Goal: Task Accomplishment & Management: Complete application form

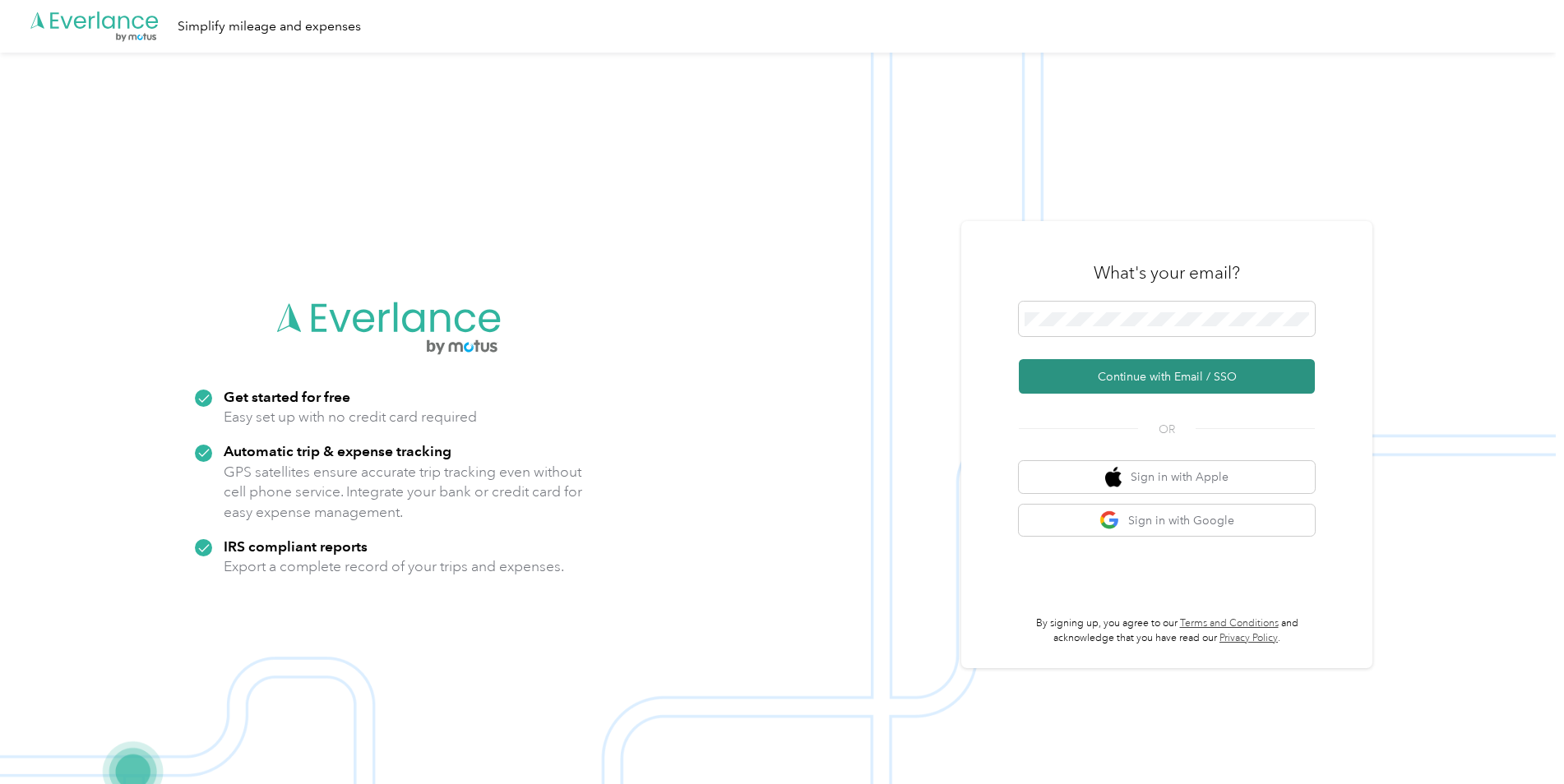
click at [1125, 374] on button "Continue with Email / SSO" at bounding box center [1166, 377] width 296 height 35
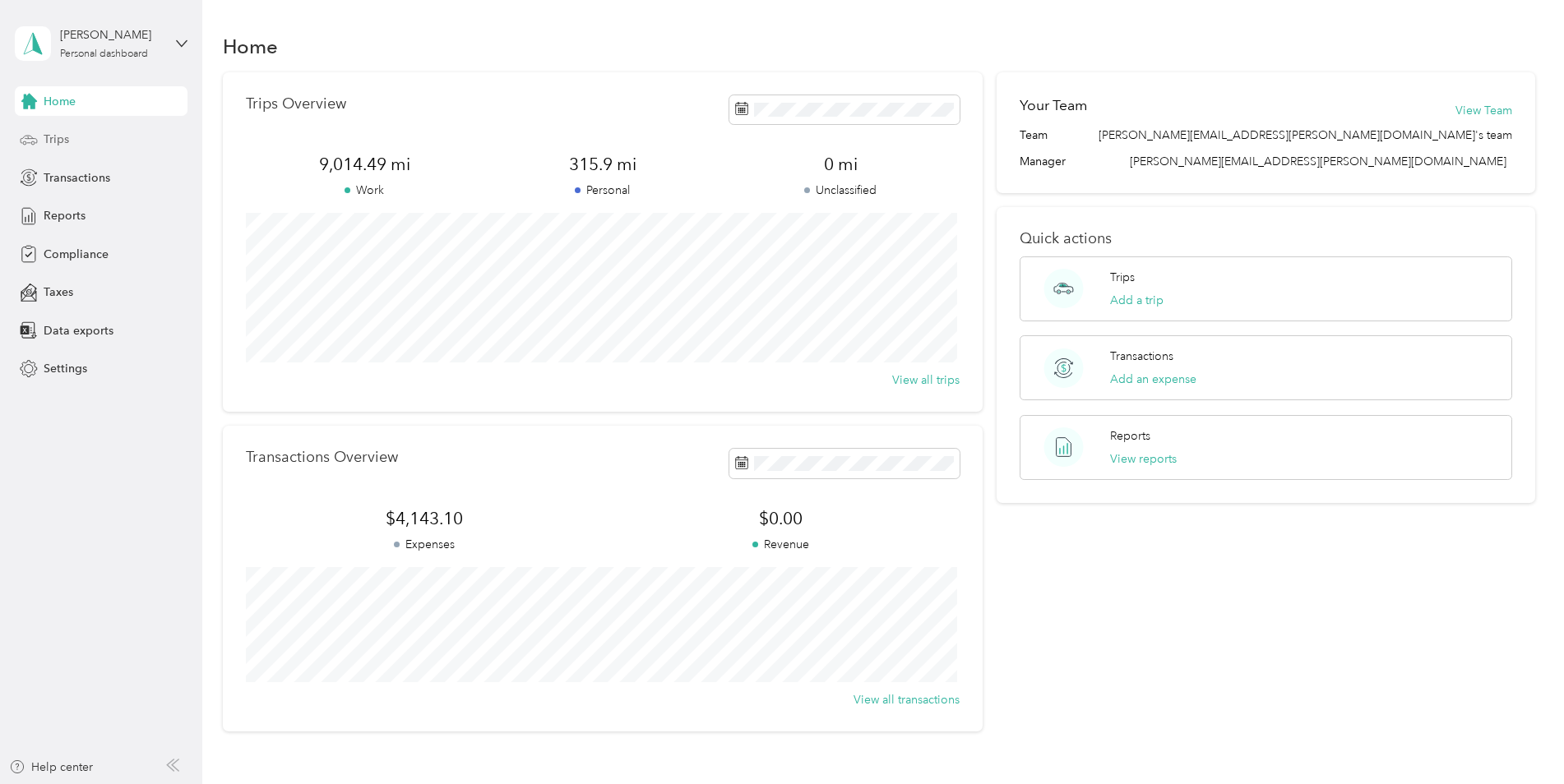
click at [55, 136] on span "Trips" at bounding box center [56, 139] width 25 height 17
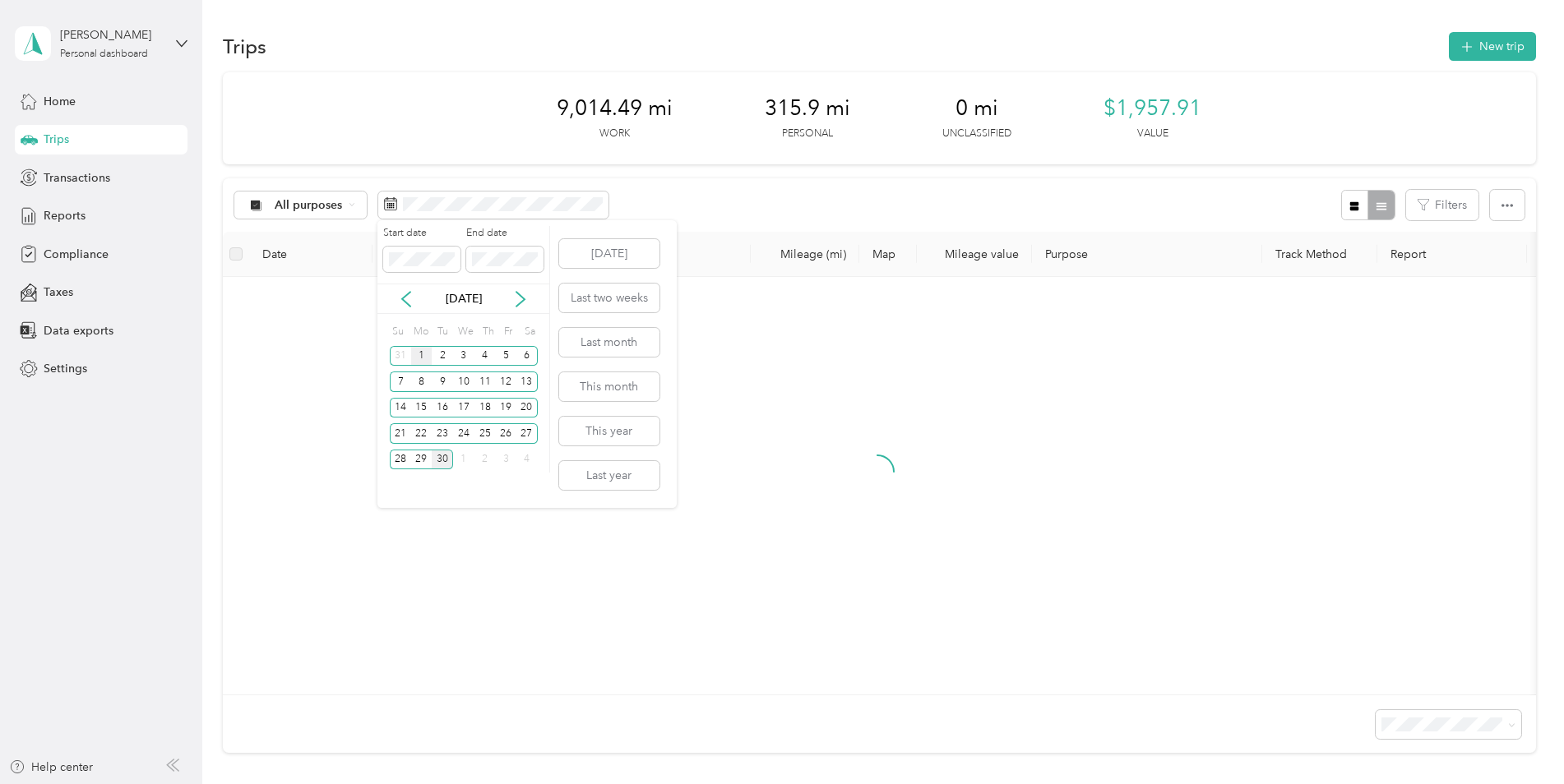
click at [424, 356] on div "1" at bounding box center [421, 356] width 21 height 21
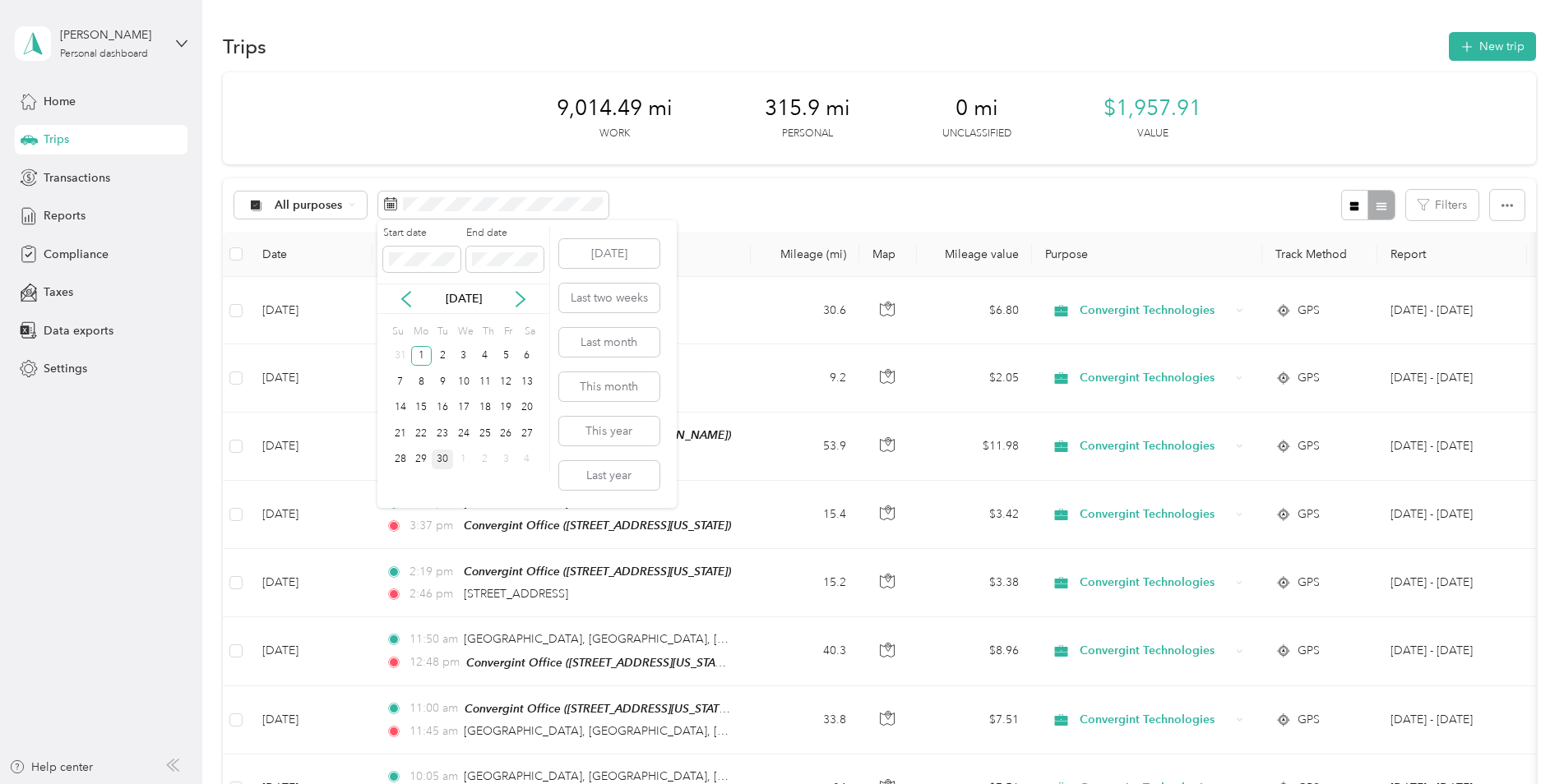
click at [439, 460] on div "30" at bounding box center [441, 459] width 21 height 21
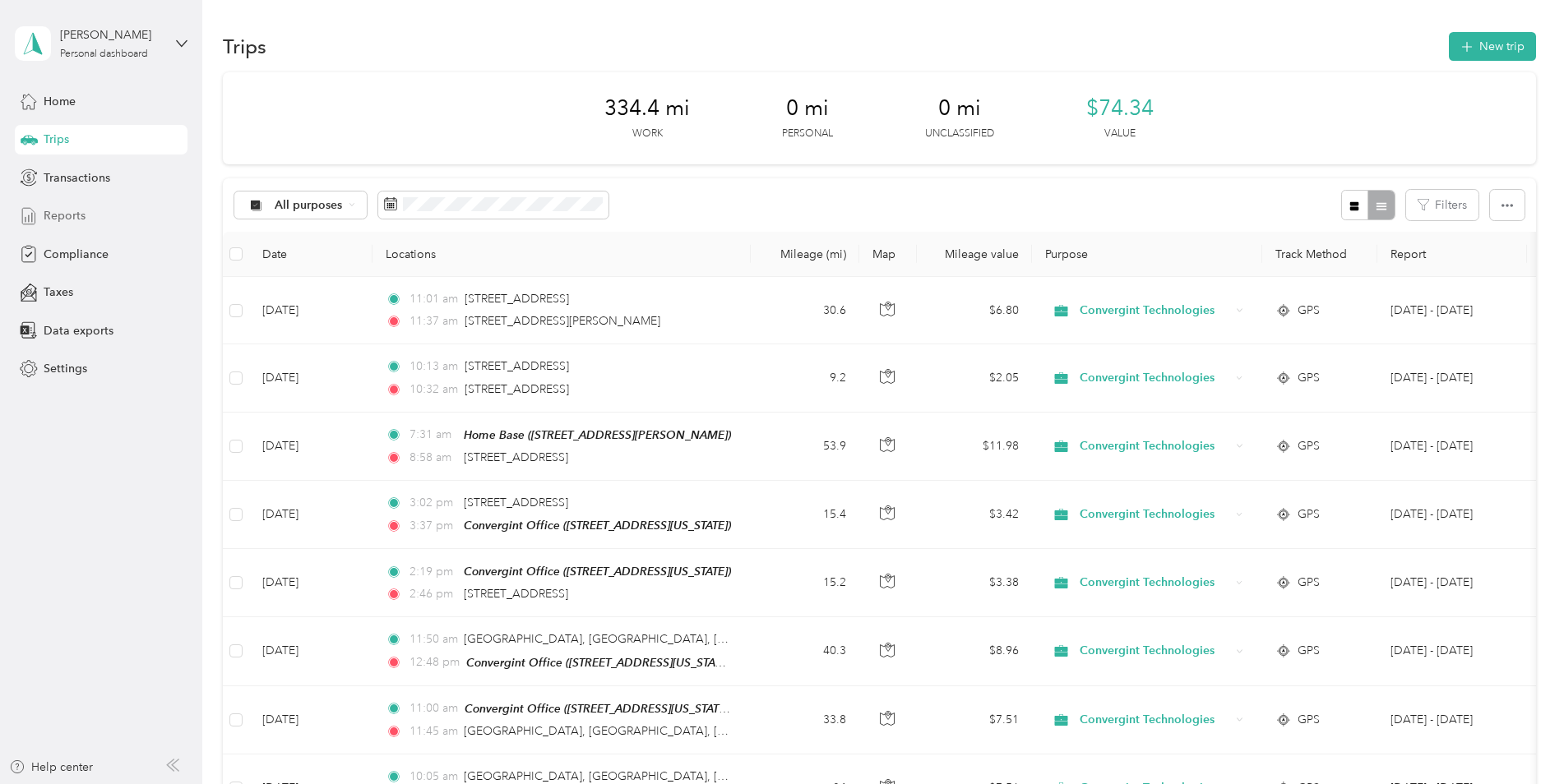
click at [73, 215] on span "Reports" at bounding box center [65, 216] width 42 height 17
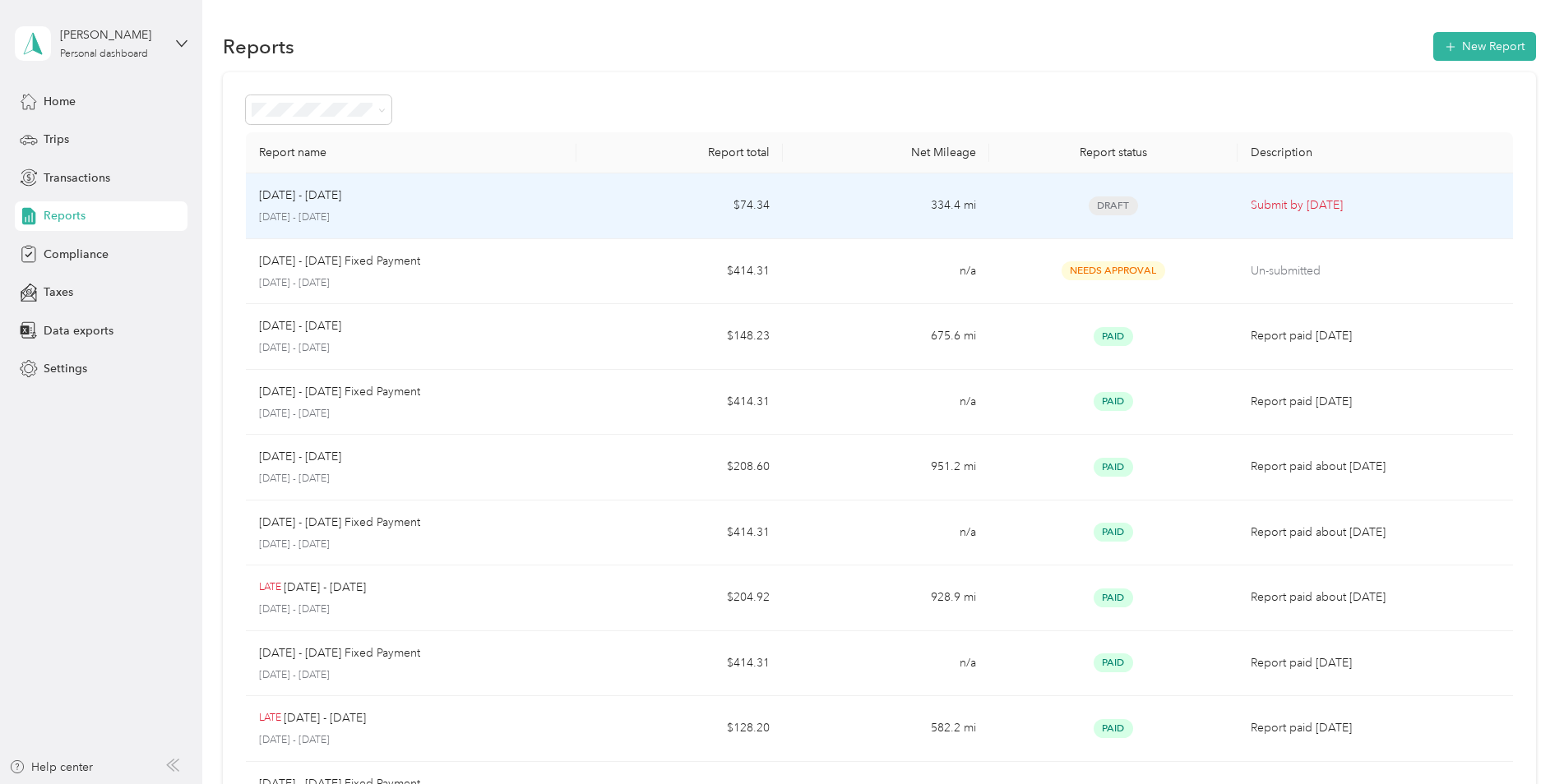
click at [399, 197] on div "[DATE] - [DATE]" at bounding box center [411, 196] width 304 height 18
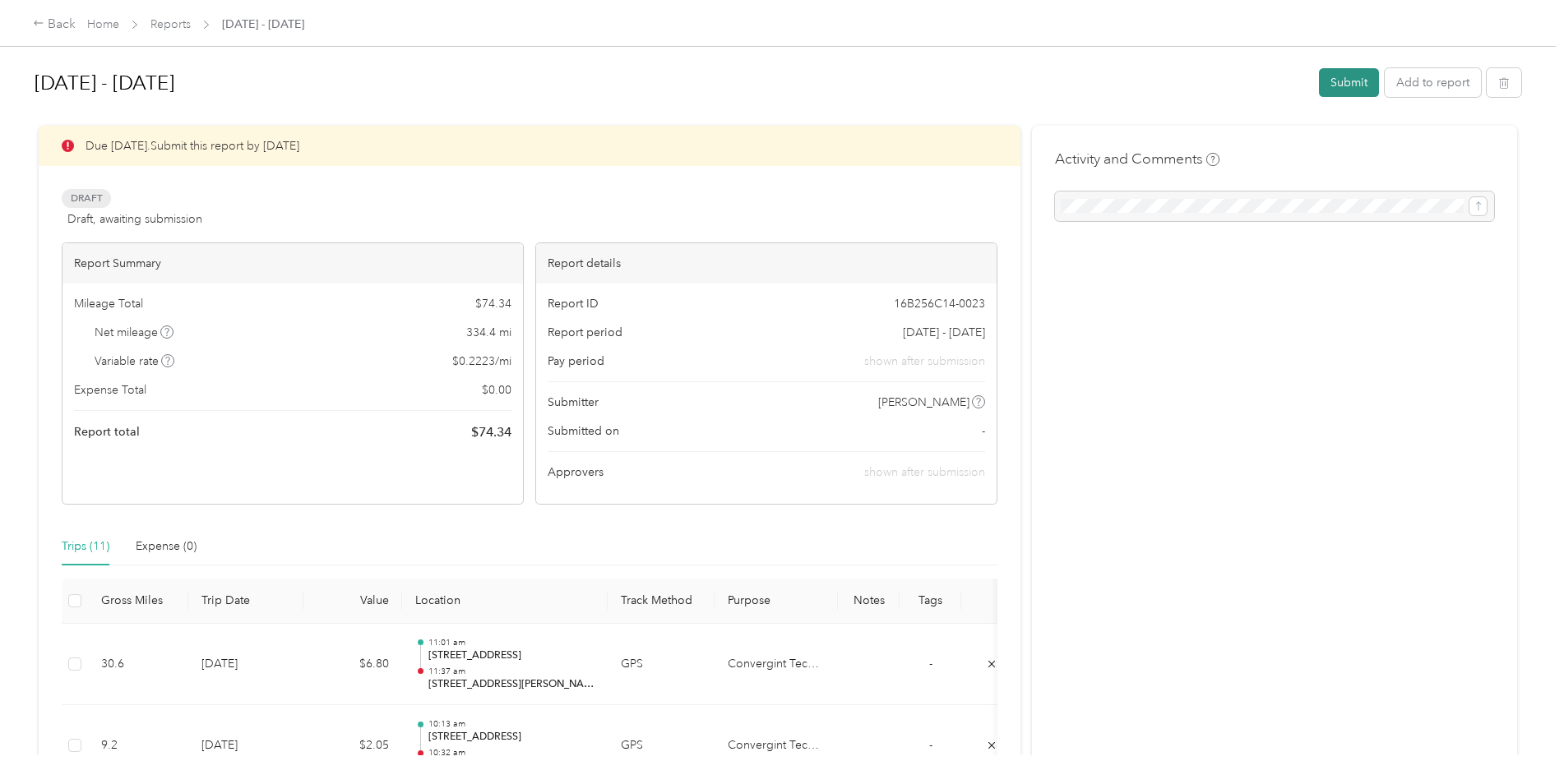
click at [1347, 87] on button "Submit" at bounding box center [1348, 83] width 60 height 29
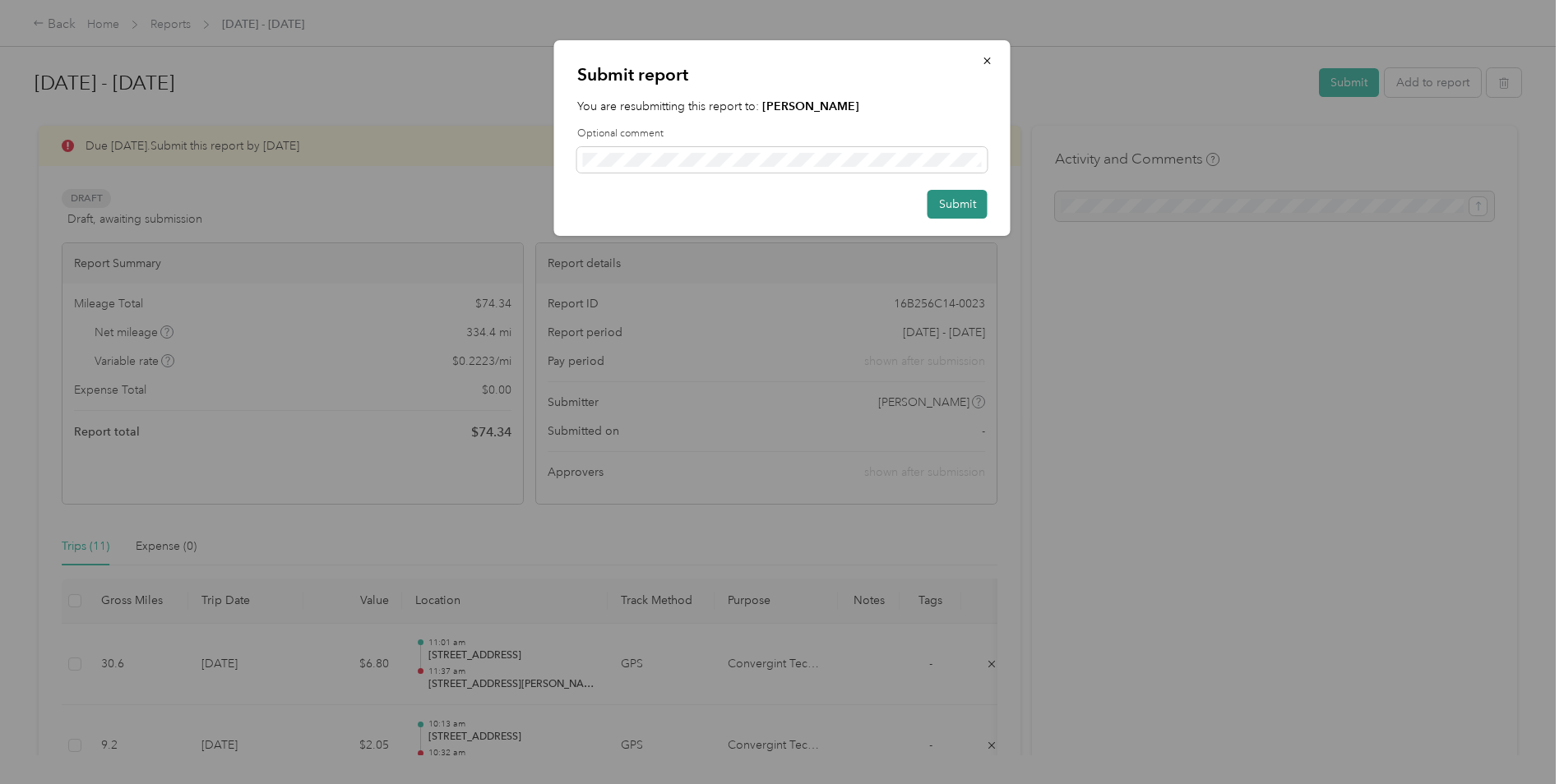
click at [954, 202] on button "Submit" at bounding box center [957, 205] width 60 height 29
